Goal: Find specific page/section: Find specific page/section

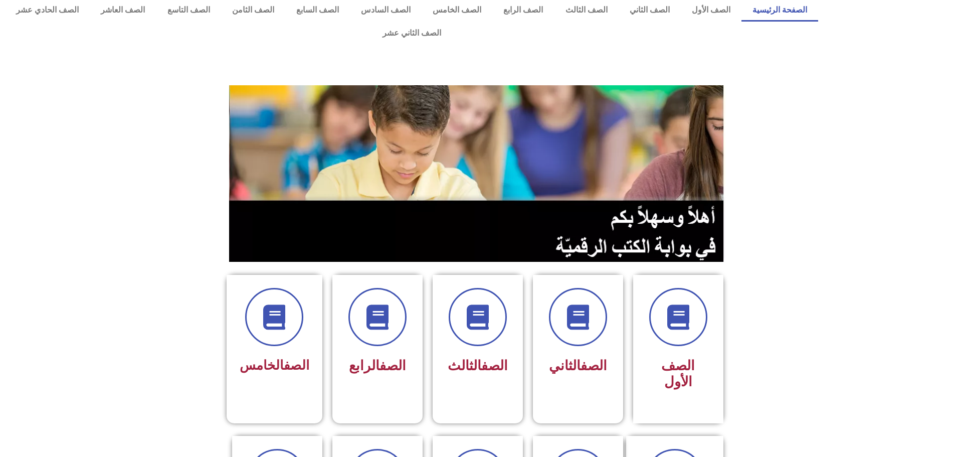
scroll to position [201, 0]
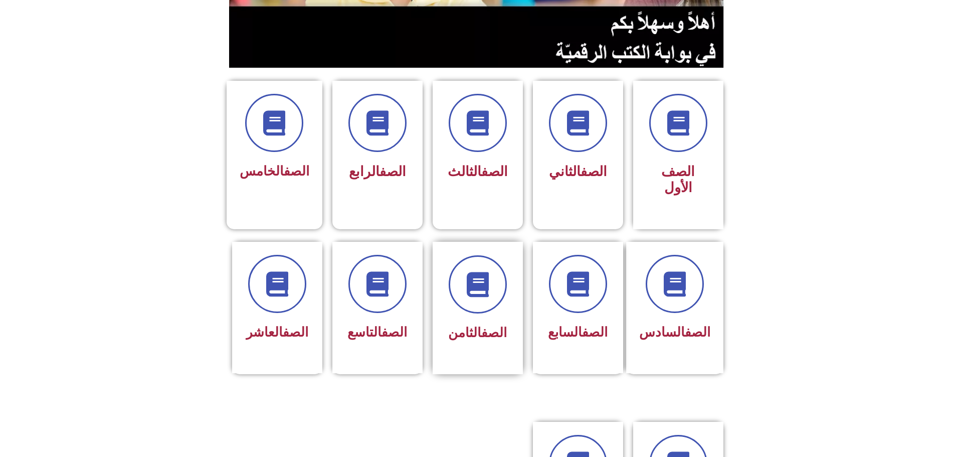
click at [485, 325] on link "الصف" at bounding box center [494, 332] width 26 height 15
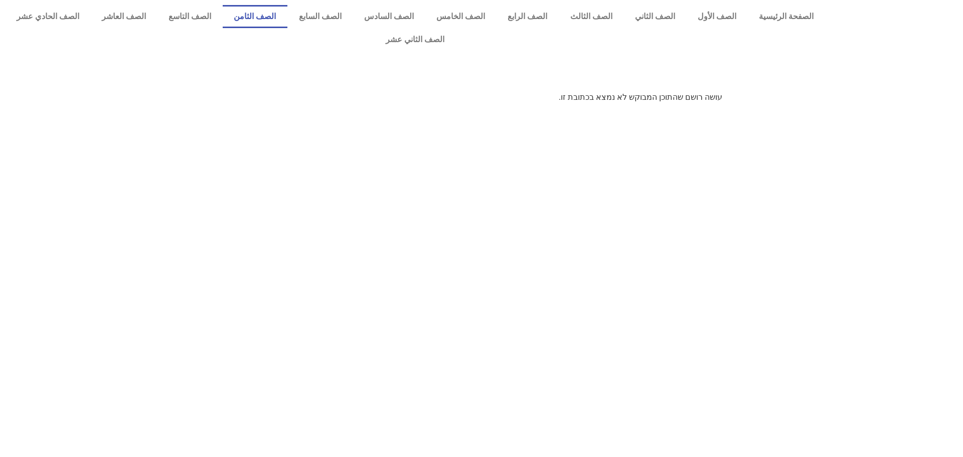
click at [287, 12] on link "الصف الثامن" at bounding box center [255, 16] width 65 height 23
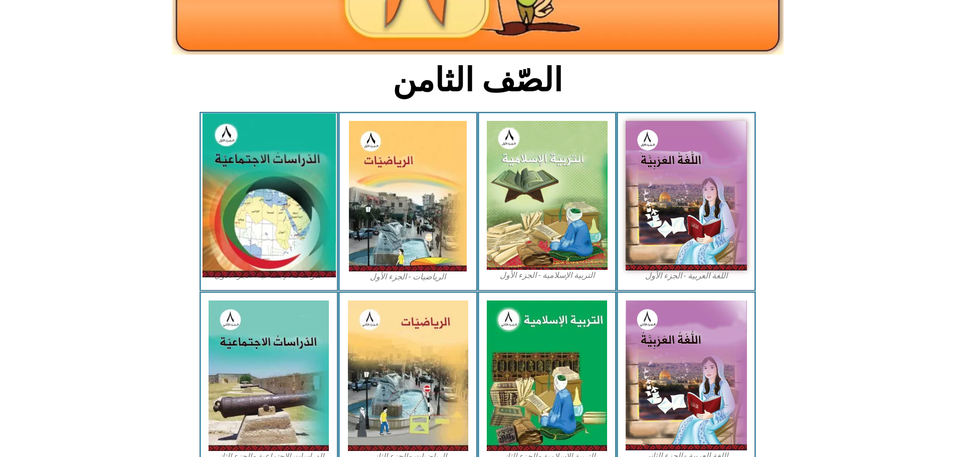
scroll to position [201, 0]
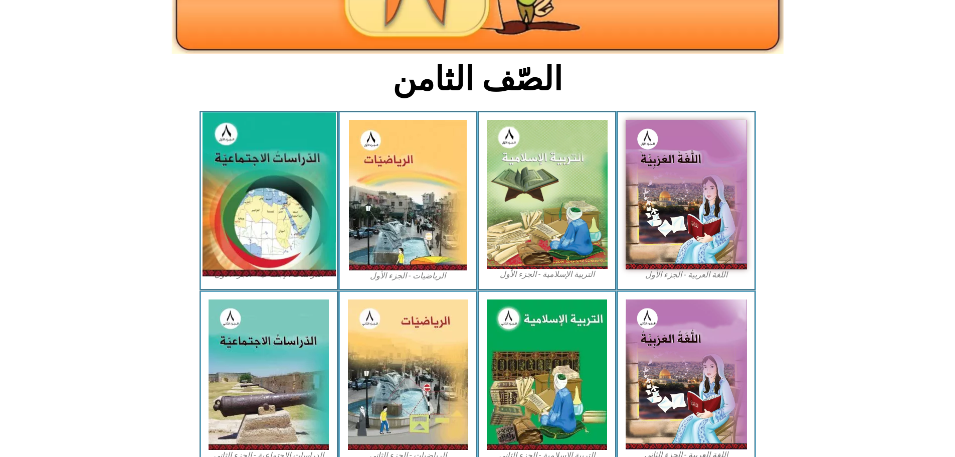
click at [282, 224] on img at bounding box center [268, 194] width 133 height 164
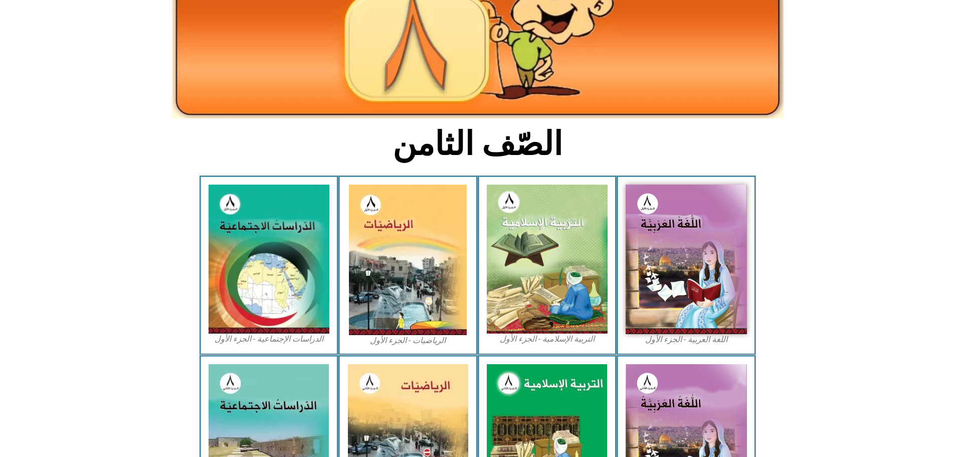
scroll to position [150, 0]
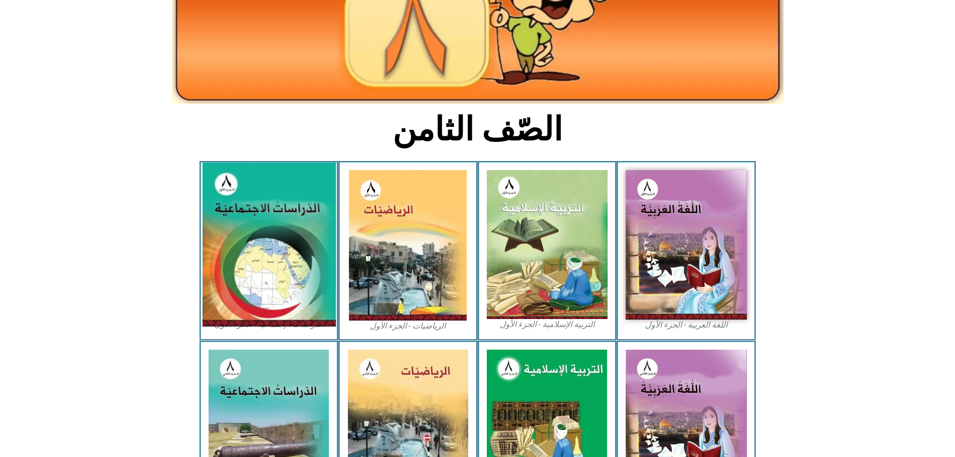
drag, startPoint x: 280, startPoint y: 268, endPoint x: 269, endPoint y: 217, distance: 51.8
click at [269, 217] on img at bounding box center [268, 244] width 133 height 164
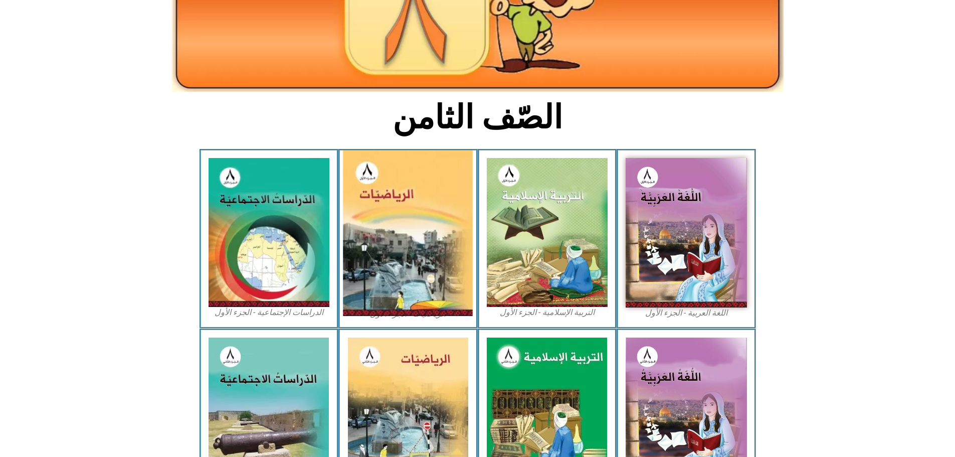
scroll to position [0, 0]
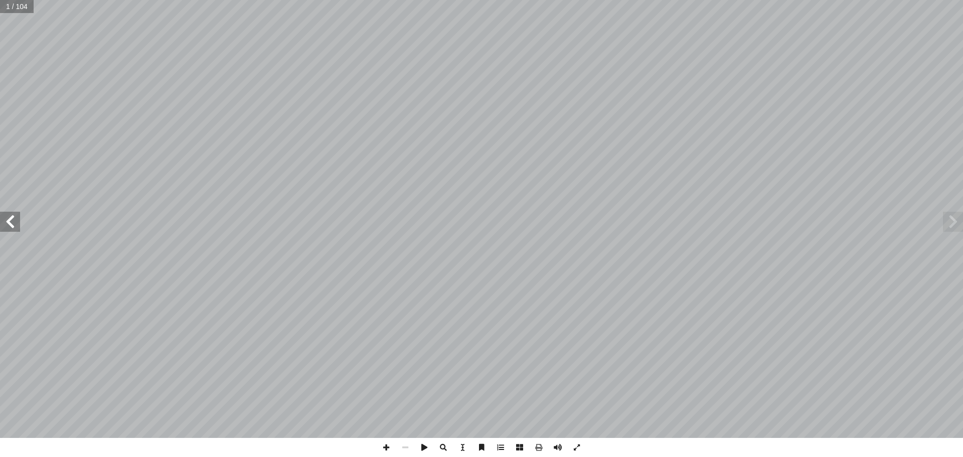
click at [16, 226] on span at bounding box center [10, 222] width 20 height 20
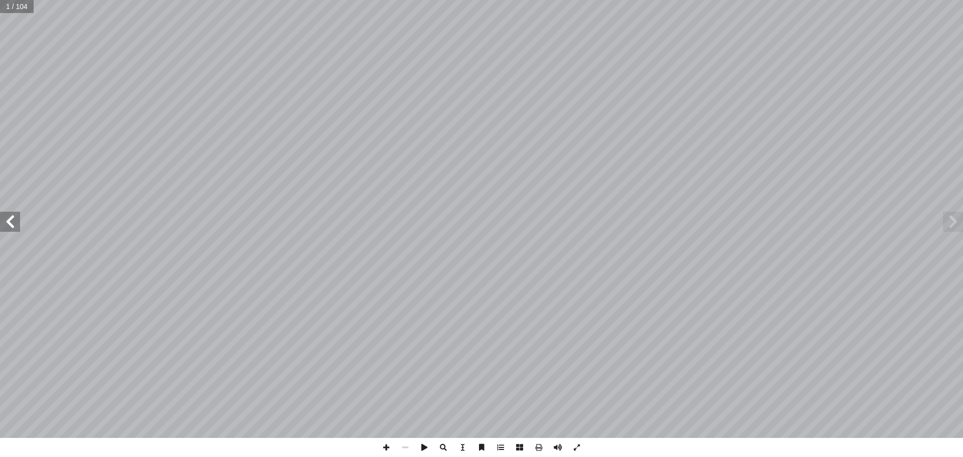
click at [16, 226] on span at bounding box center [10, 222] width 20 height 20
click at [953, 227] on span at bounding box center [953, 222] width 20 height 20
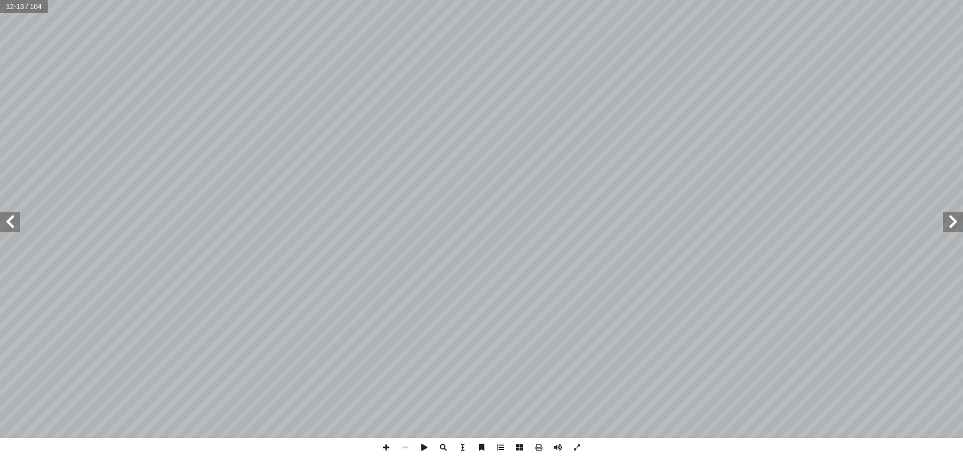
click at [11, 221] on span at bounding box center [10, 222] width 20 height 20
click at [17, 229] on span at bounding box center [10, 222] width 20 height 20
click at [10, 227] on span at bounding box center [10, 222] width 20 height 20
